Goal: Task Accomplishment & Management: Complete application form

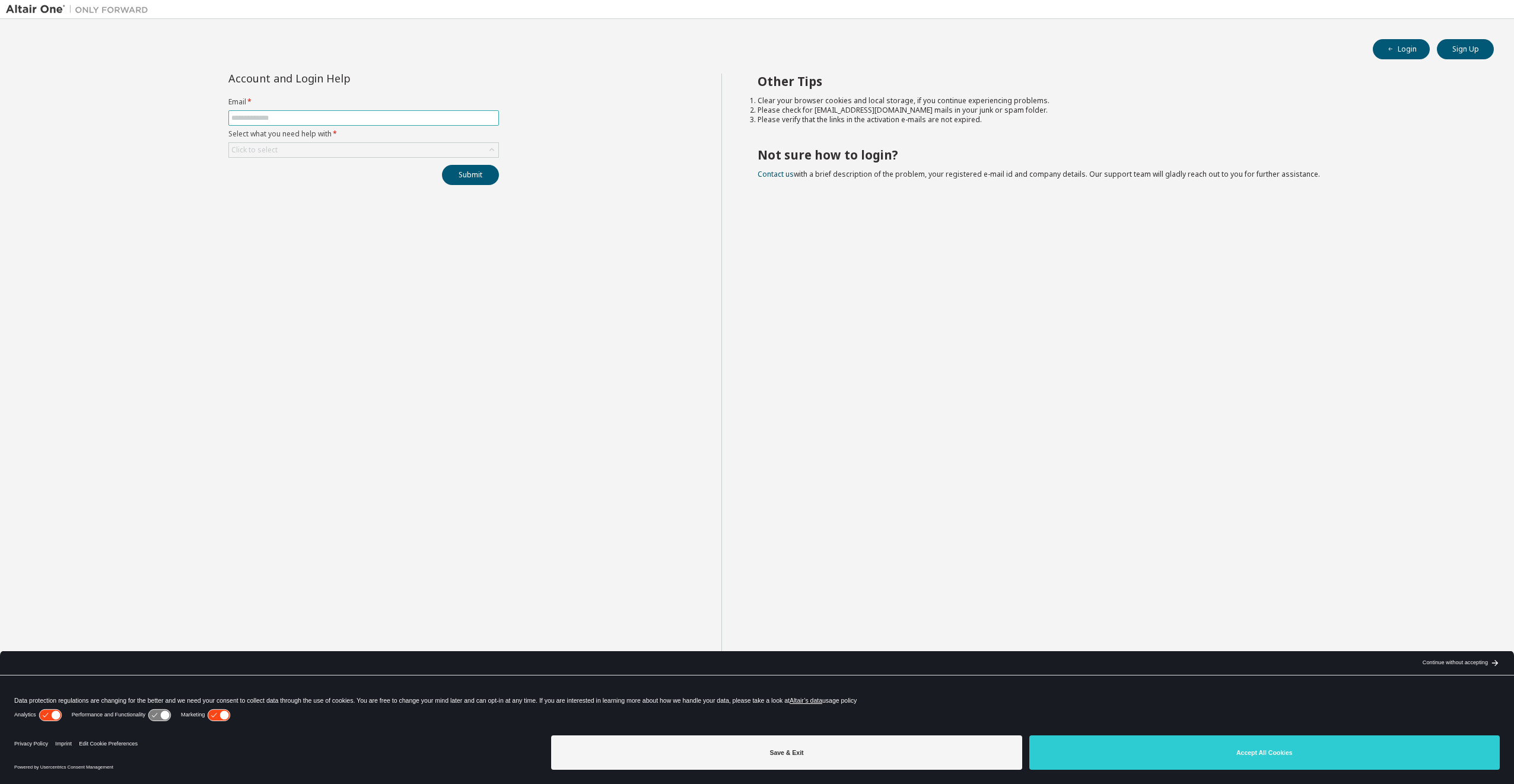
click at [320, 111] on span at bounding box center [363, 118] width 271 height 16
click at [314, 120] on input "text" at bounding box center [363, 118] width 265 height 10
type input "**********"
click at [314, 151] on div "Click to select" at bounding box center [363, 150] width 269 height 14
click at [315, 179] on li "I forgot my password" at bounding box center [363, 183] width 267 height 16
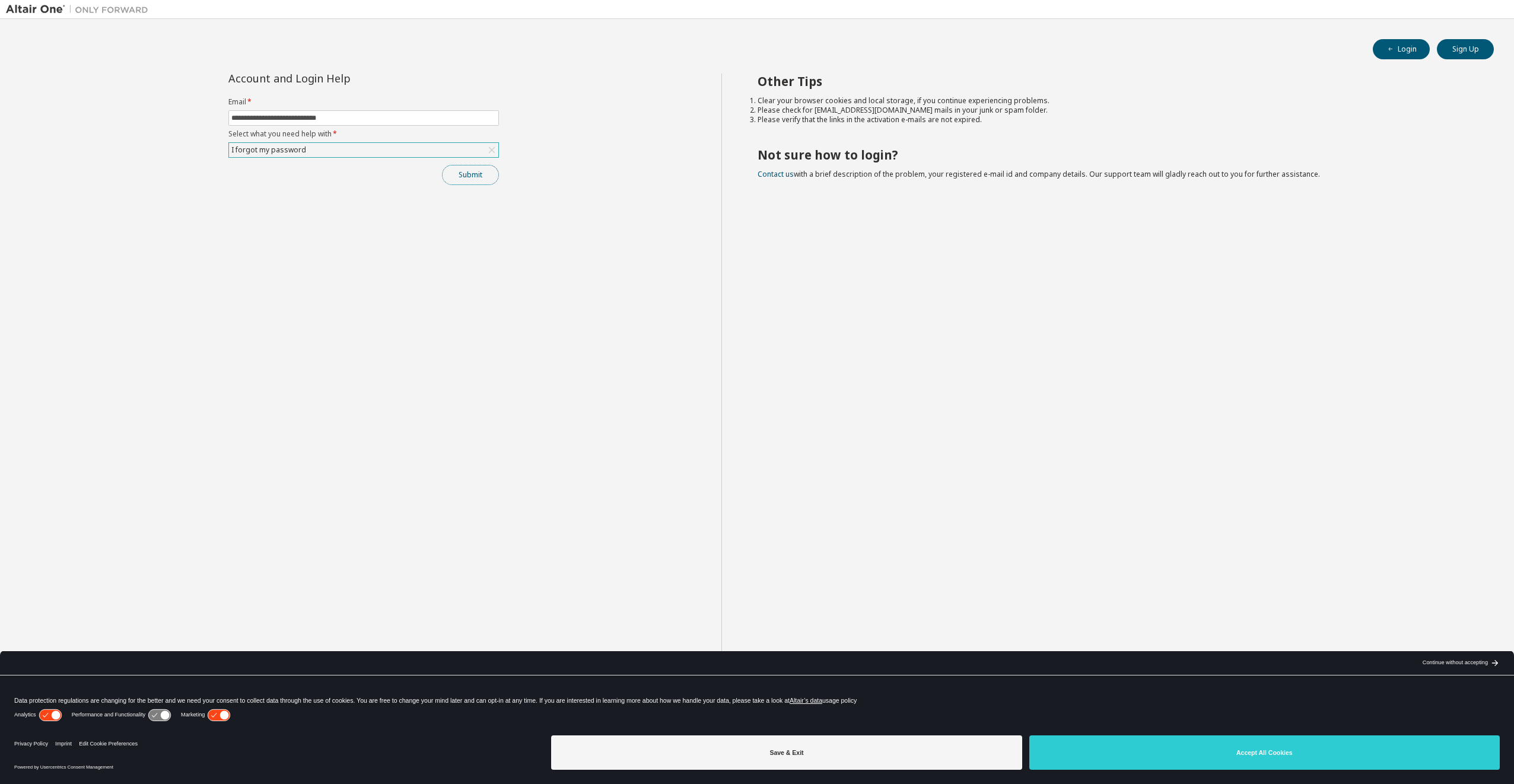
click at [470, 177] on button "Submit" at bounding box center [470, 175] width 57 height 20
